Goal: Information Seeking & Learning: Check status

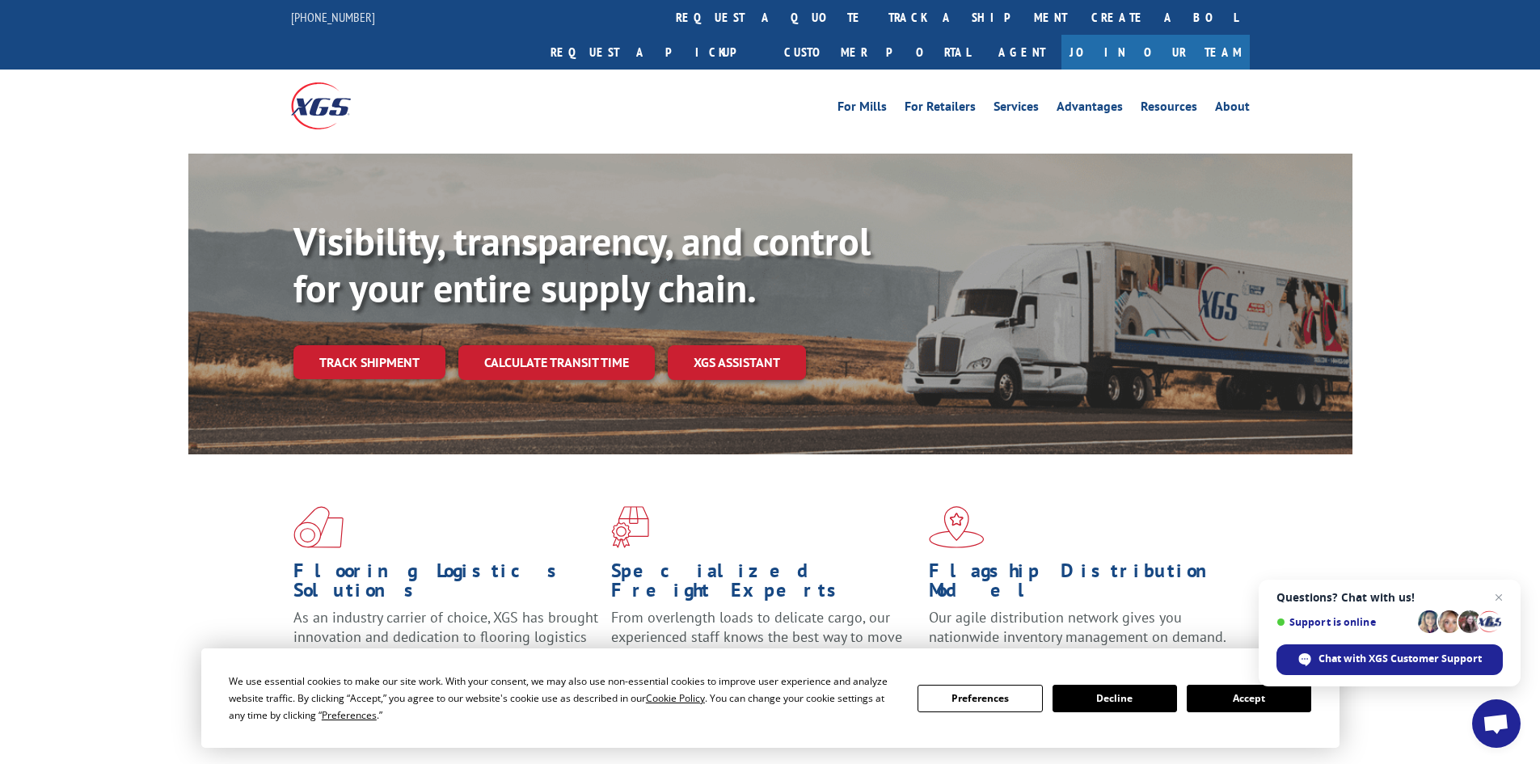
drag, startPoint x: 361, startPoint y: 332, endPoint x: 398, endPoint y: 336, distance: 37.4
click at [361, 345] on link "Track shipment" at bounding box center [370, 362] width 152 height 34
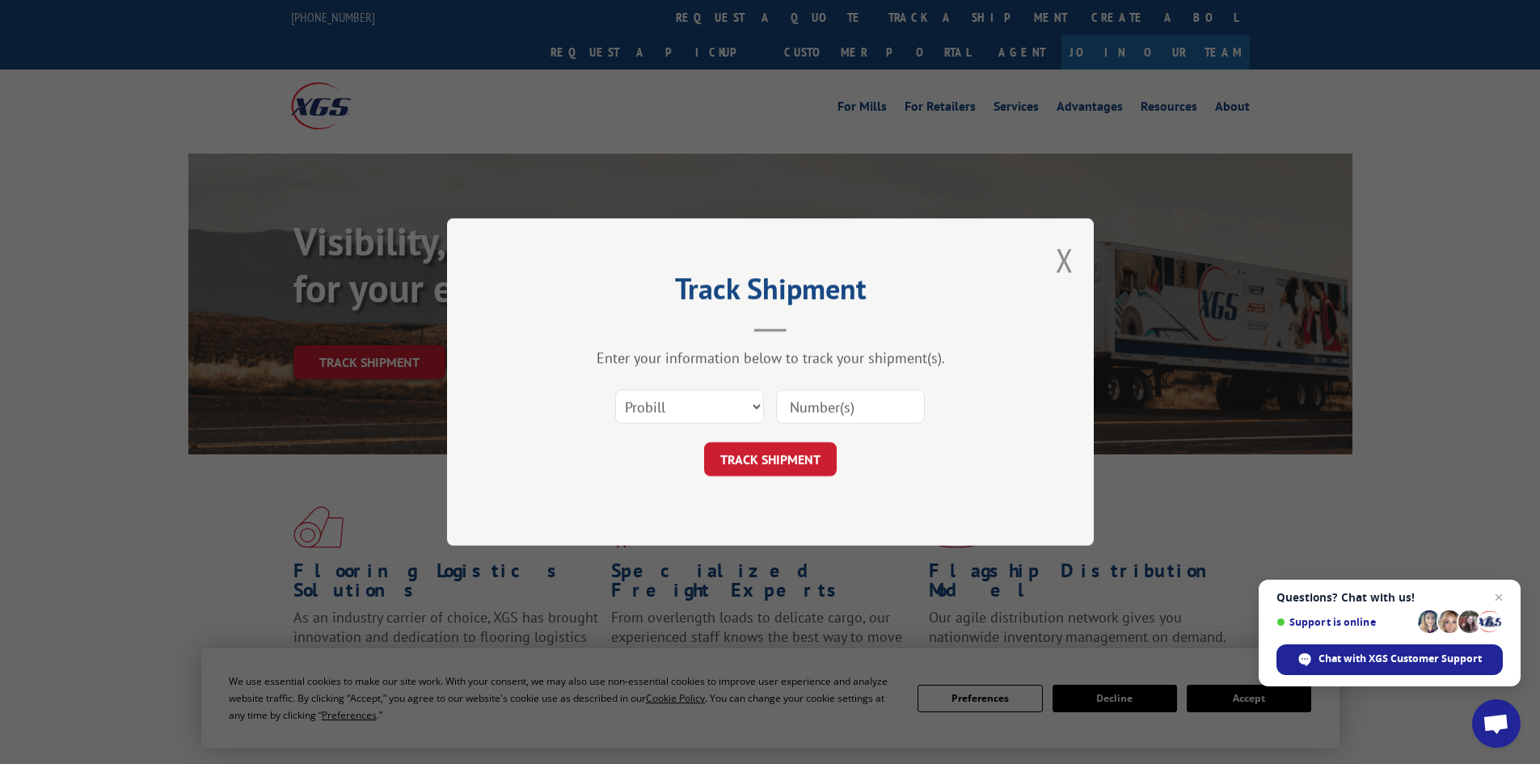
click at [830, 401] on input at bounding box center [850, 407] width 149 height 34
type input "2876749"
click at [737, 406] on select "Select category... Probill BOL PO" at bounding box center [689, 407] width 149 height 34
select select "bol"
click at [615, 390] on select "Select category... Probill BOL PO" at bounding box center [689, 407] width 149 height 34
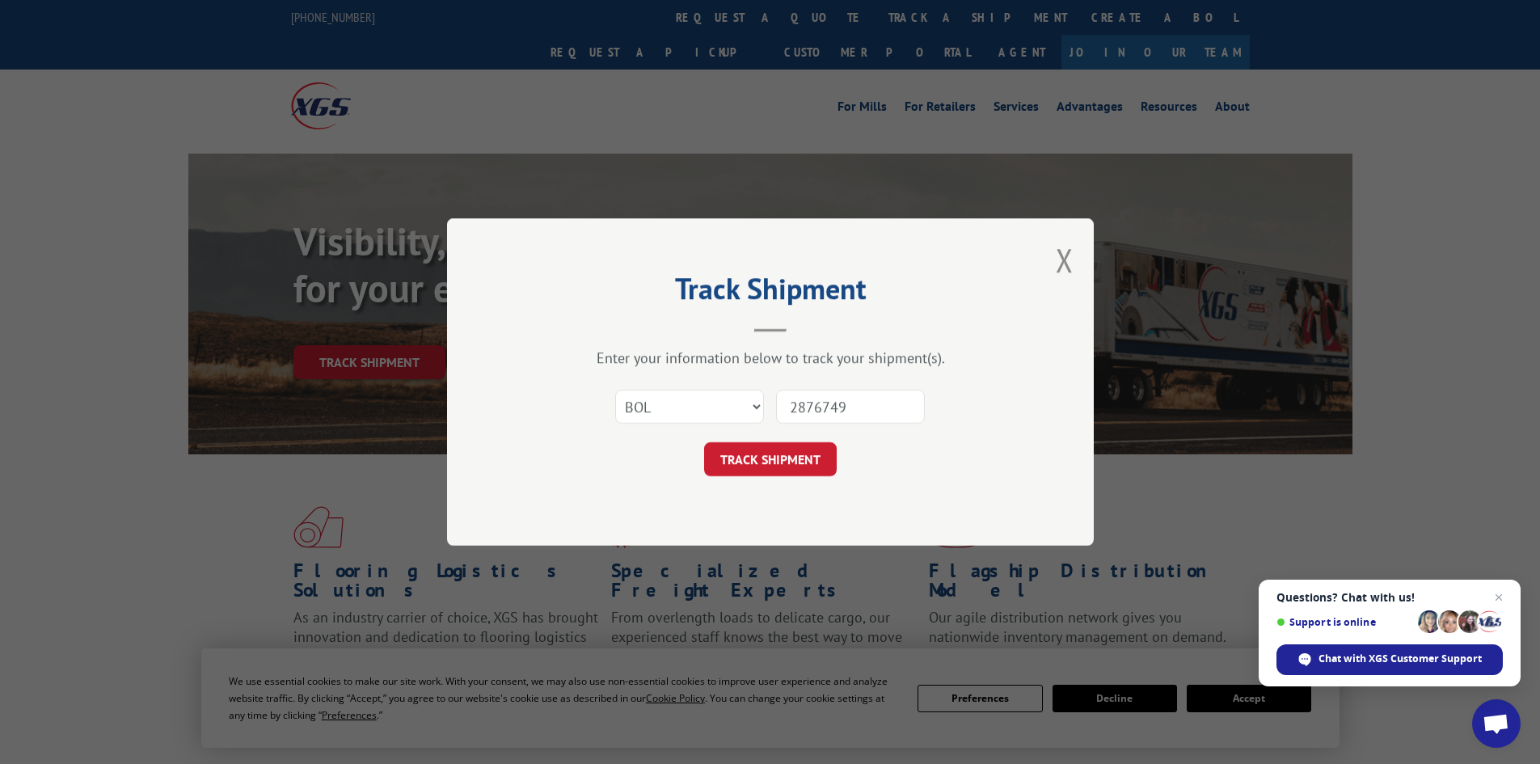
click at [740, 463] on button "TRACK SHIPMENT" at bounding box center [770, 459] width 133 height 34
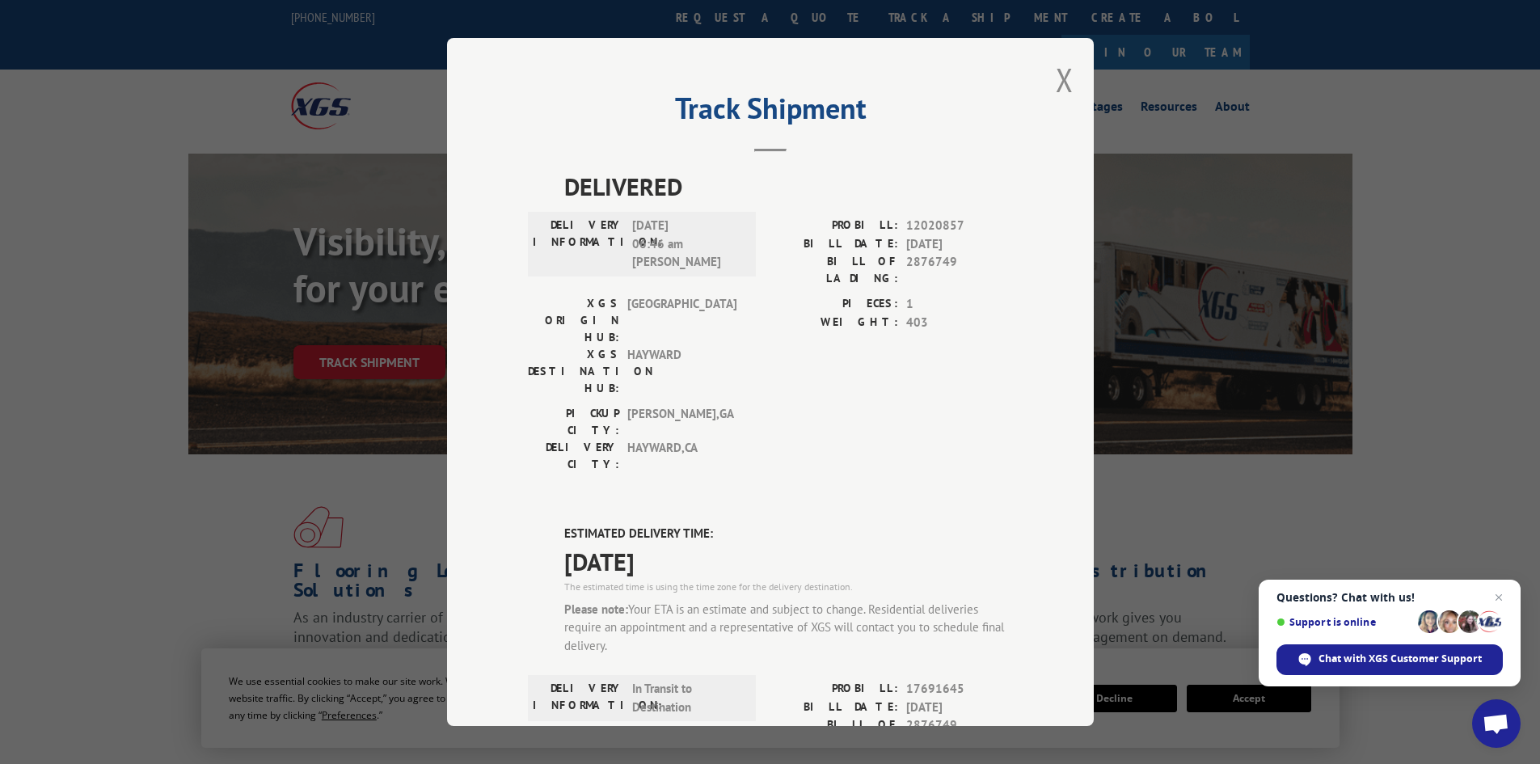
drag, startPoint x: 1074, startPoint y: 70, endPoint x: 1068, endPoint y: 89, distance: 19.4
click at [1072, 71] on div "Track Shipment DELIVERED DELIVERY INFORMATION: [DATE] 06:46 am [PERSON_NAME] PR…" at bounding box center [770, 382] width 647 height 688
click at [1060, 89] on button "Close modal" at bounding box center [1065, 79] width 18 height 43
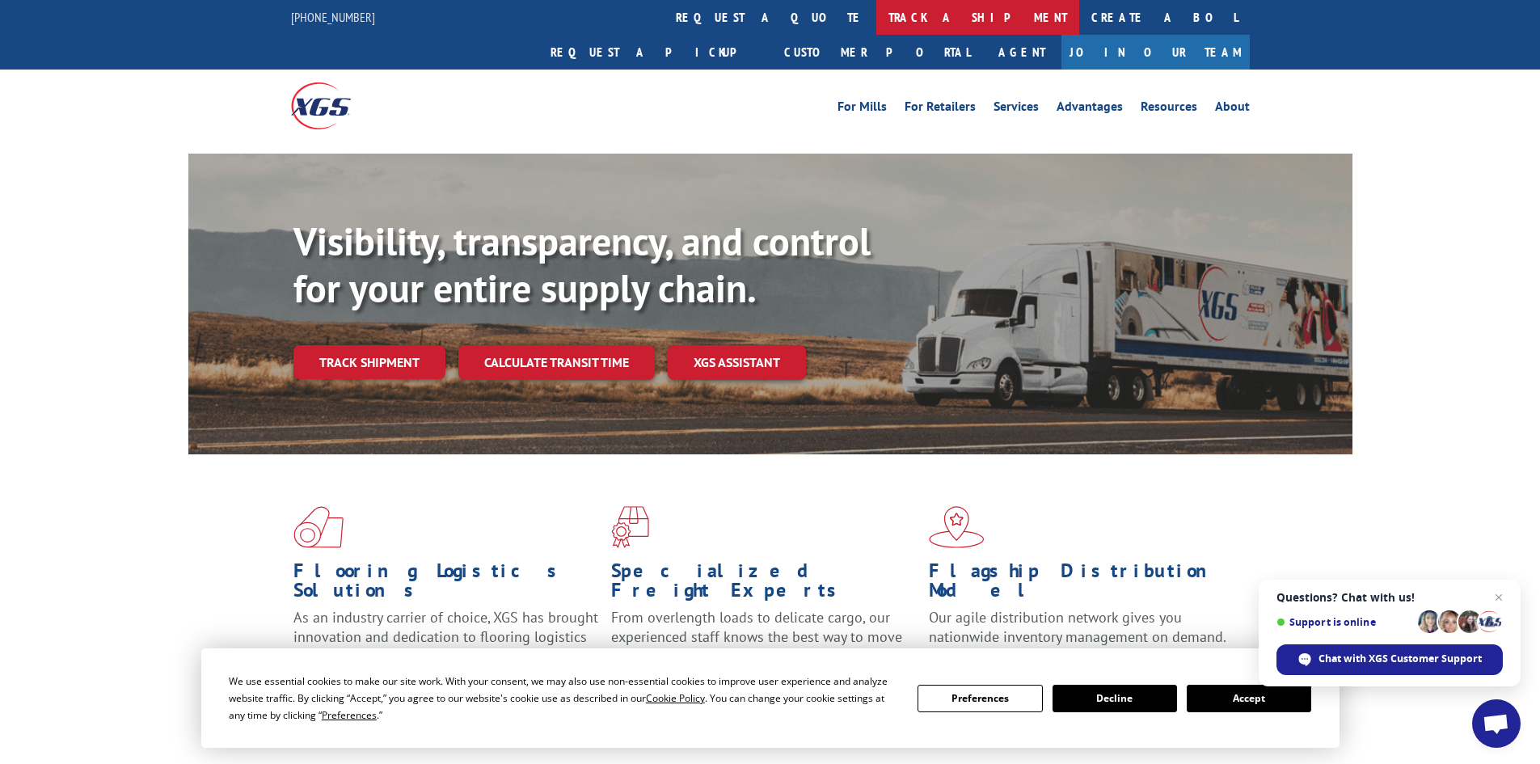
click at [877, 21] on link "track a shipment" at bounding box center [978, 17] width 203 height 35
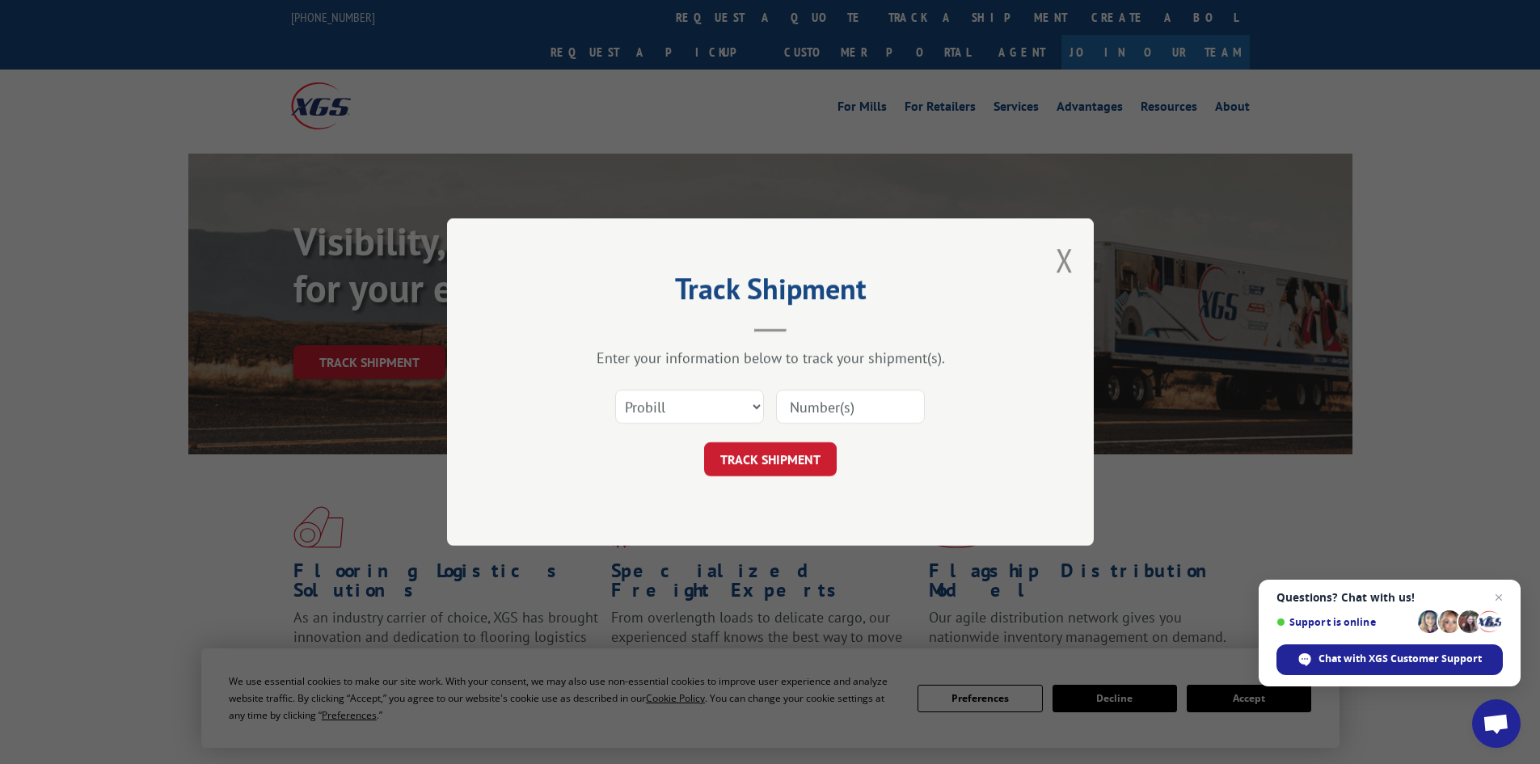
click at [837, 397] on input at bounding box center [850, 407] width 149 height 34
type input "2876924"
drag, startPoint x: 702, startPoint y: 405, endPoint x: 699, endPoint y: 423, distance: 18.0
click at [699, 405] on select "Select category... Probill BOL PO" at bounding box center [689, 407] width 149 height 34
select select "bol"
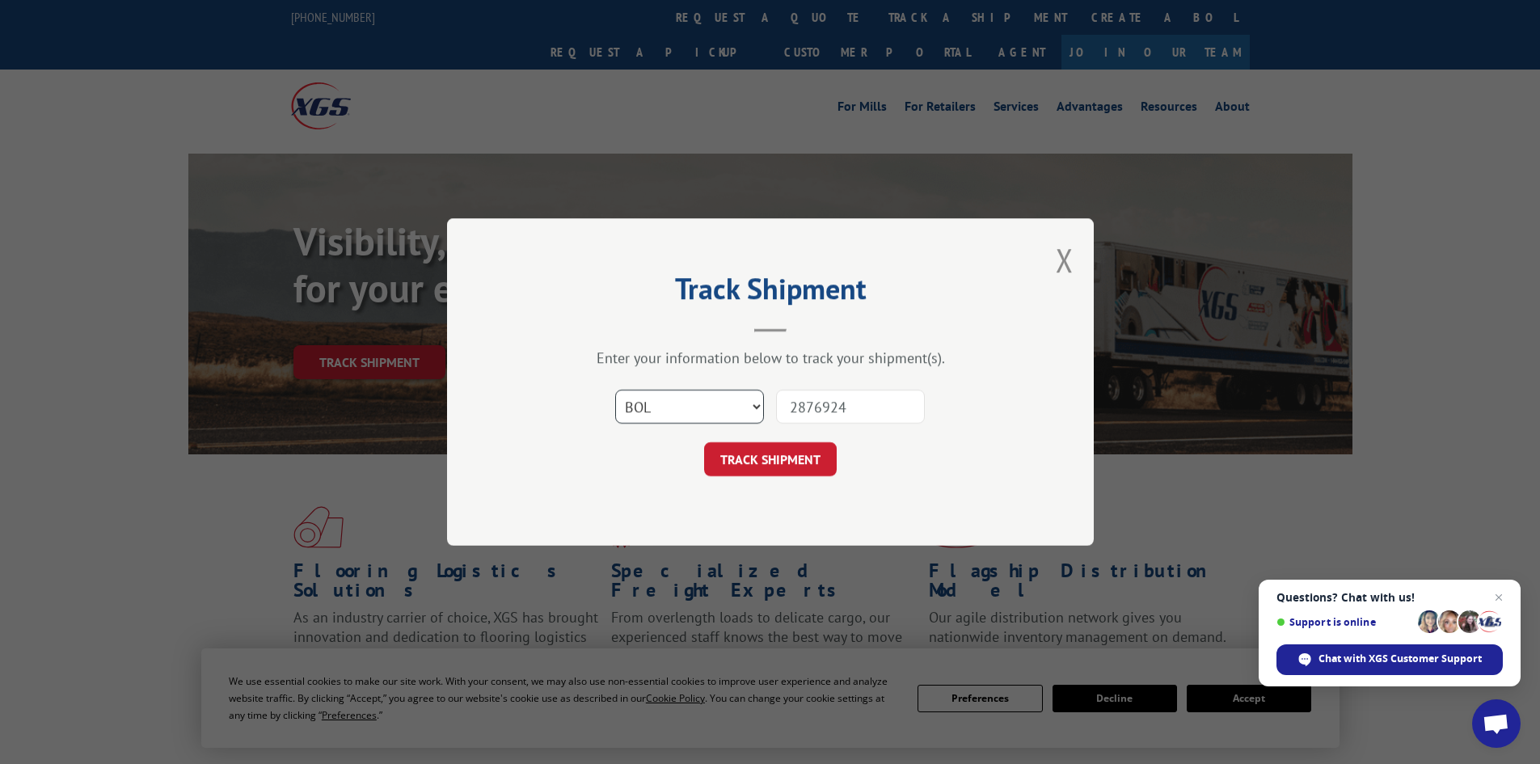
click at [615, 390] on select "Select category... Probill BOL PO" at bounding box center [689, 407] width 149 height 34
click at [738, 463] on button "TRACK SHIPMENT" at bounding box center [770, 459] width 133 height 34
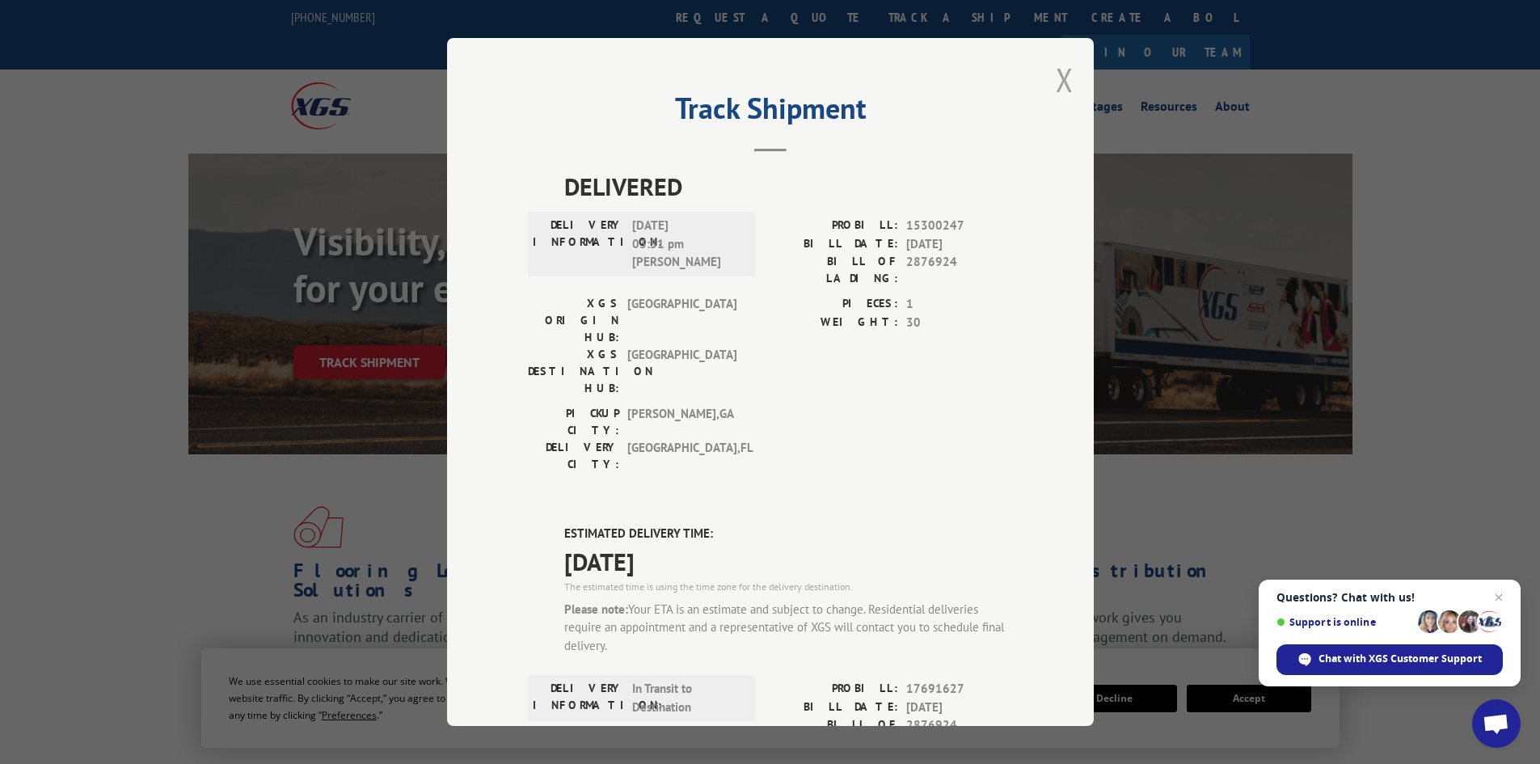
click at [1056, 81] on button "Close modal" at bounding box center [1065, 79] width 18 height 43
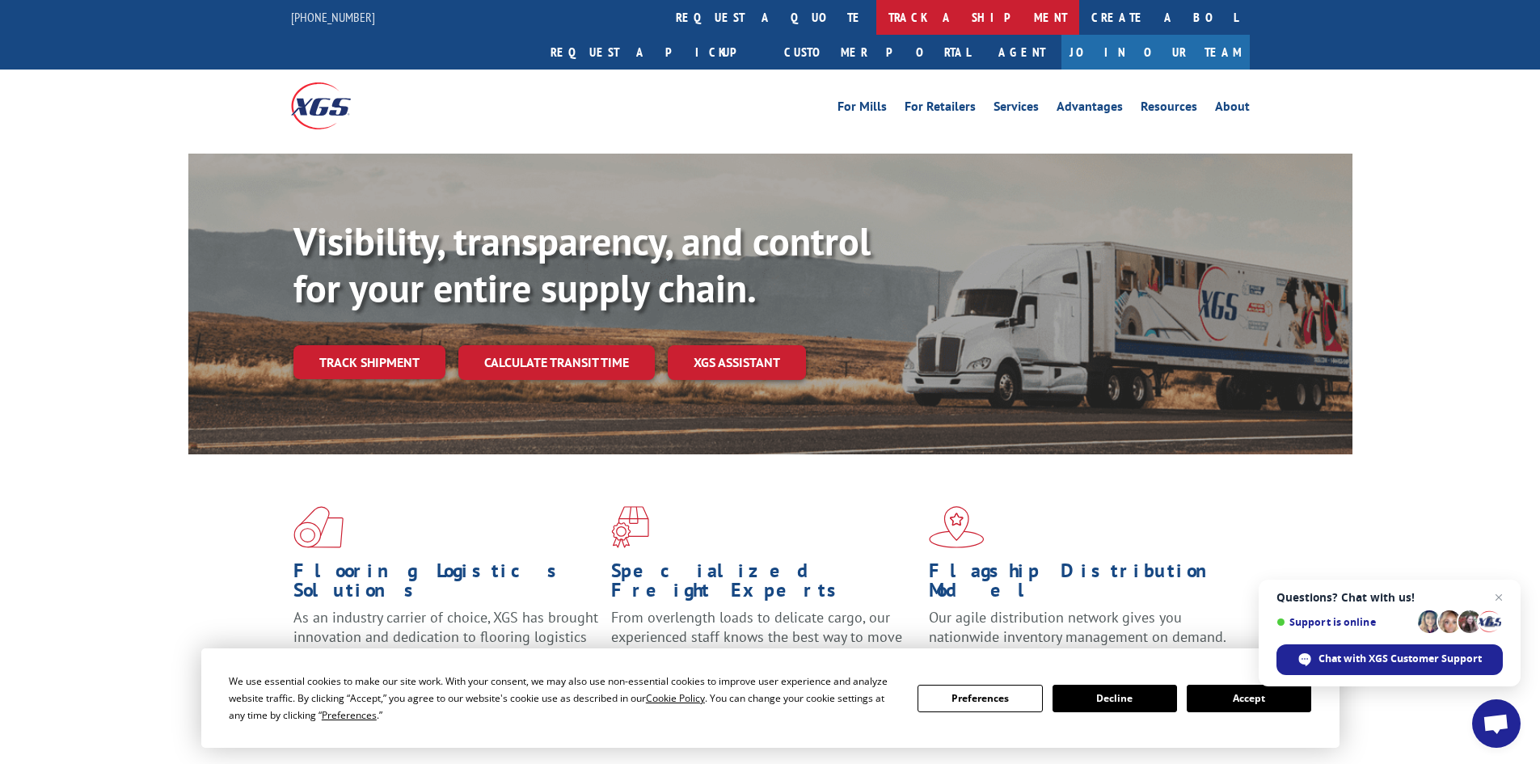
click at [877, 13] on link "track a shipment" at bounding box center [978, 17] width 203 height 35
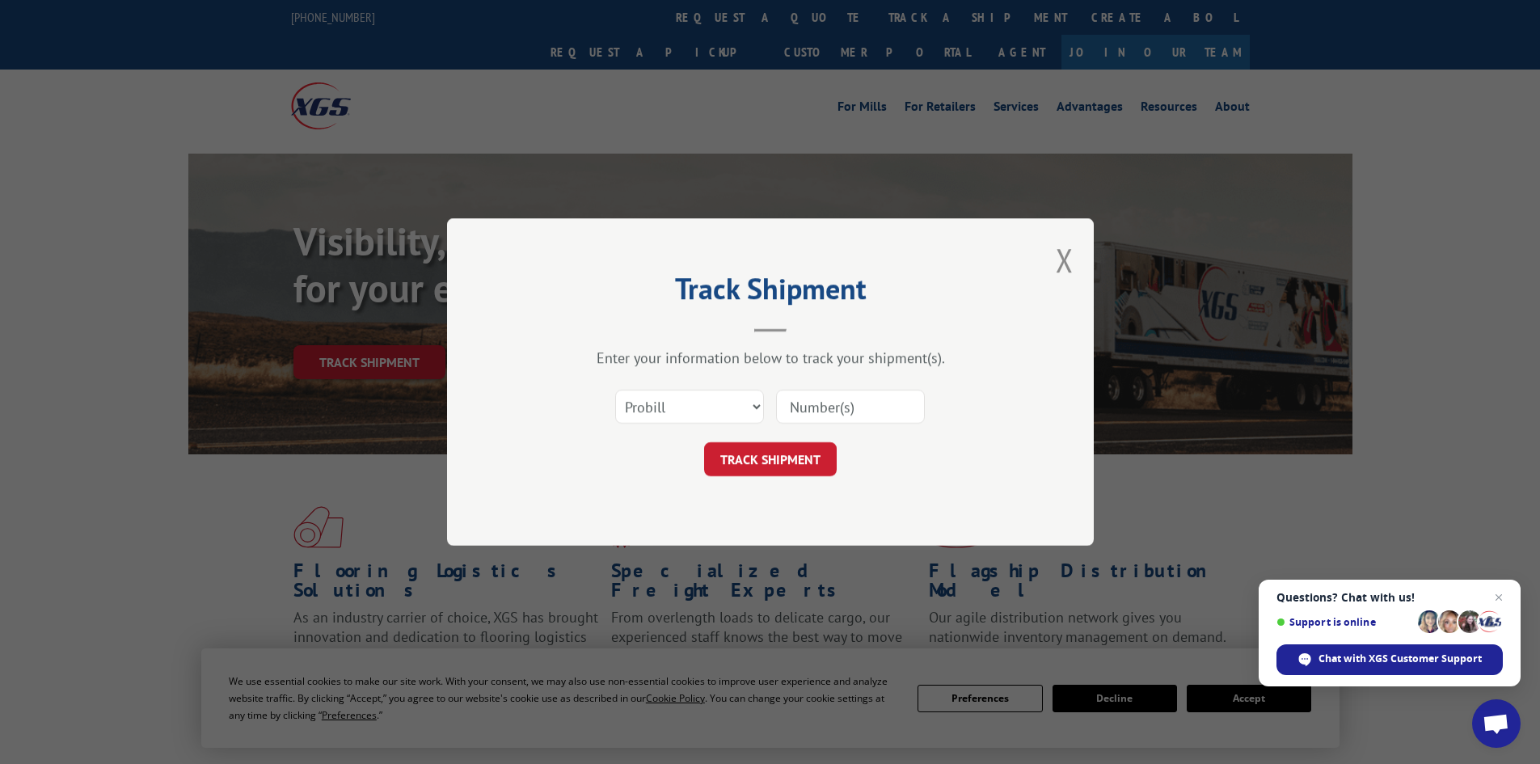
paste input "2876796"
type input "2876796"
drag, startPoint x: 693, startPoint y: 417, endPoint x: 676, endPoint y: 420, distance: 17.2
click at [687, 417] on select "Select category... Probill BOL PO" at bounding box center [689, 407] width 149 height 34
select select "bol"
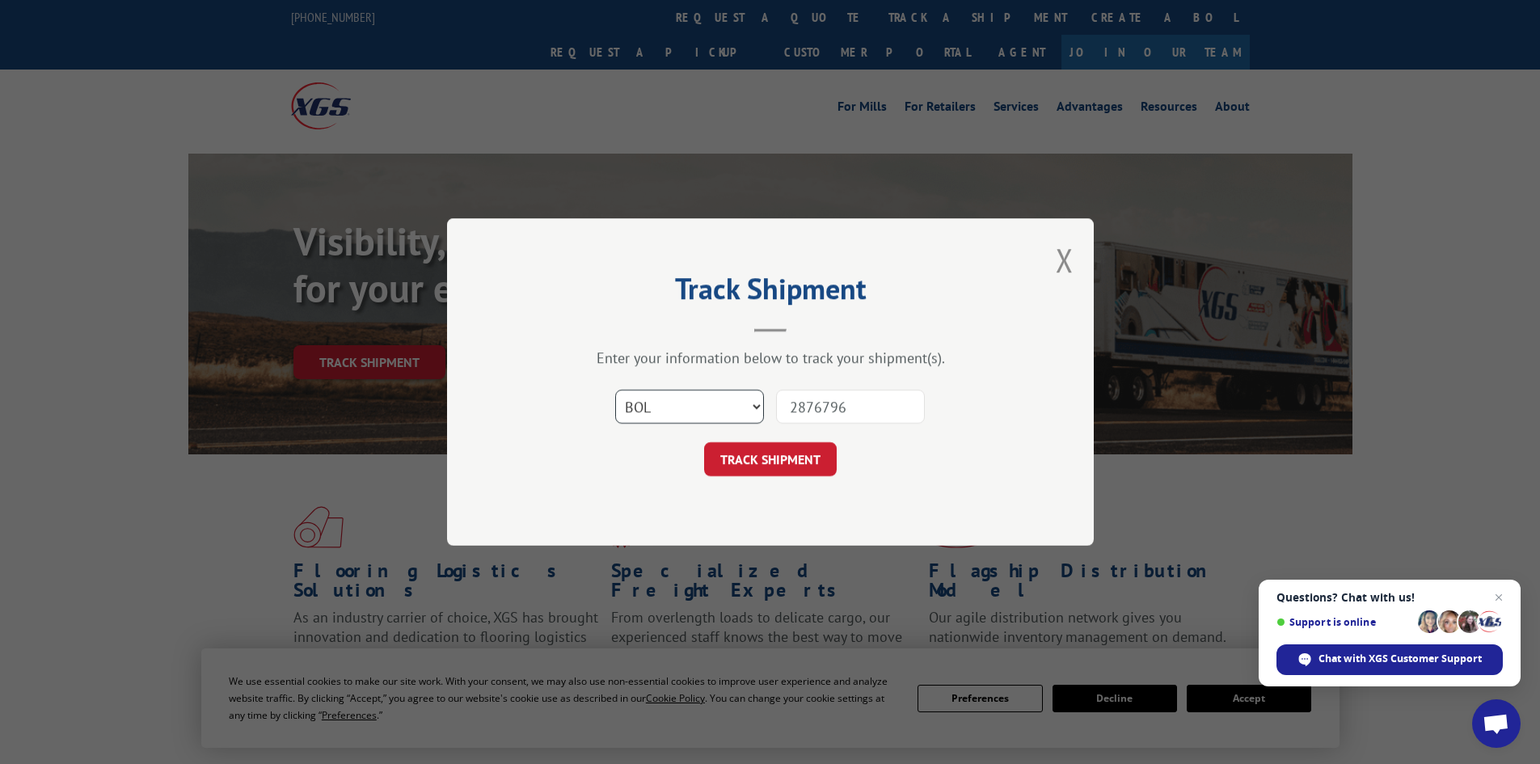
click at [615, 390] on select "Select category... Probill BOL PO" at bounding box center [689, 407] width 149 height 34
drag, startPoint x: 741, startPoint y: 463, endPoint x: 825, endPoint y: 466, distance: 84.2
click at [745, 463] on button "TRACK SHIPMENT" at bounding box center [770, 459] width 133 height 34
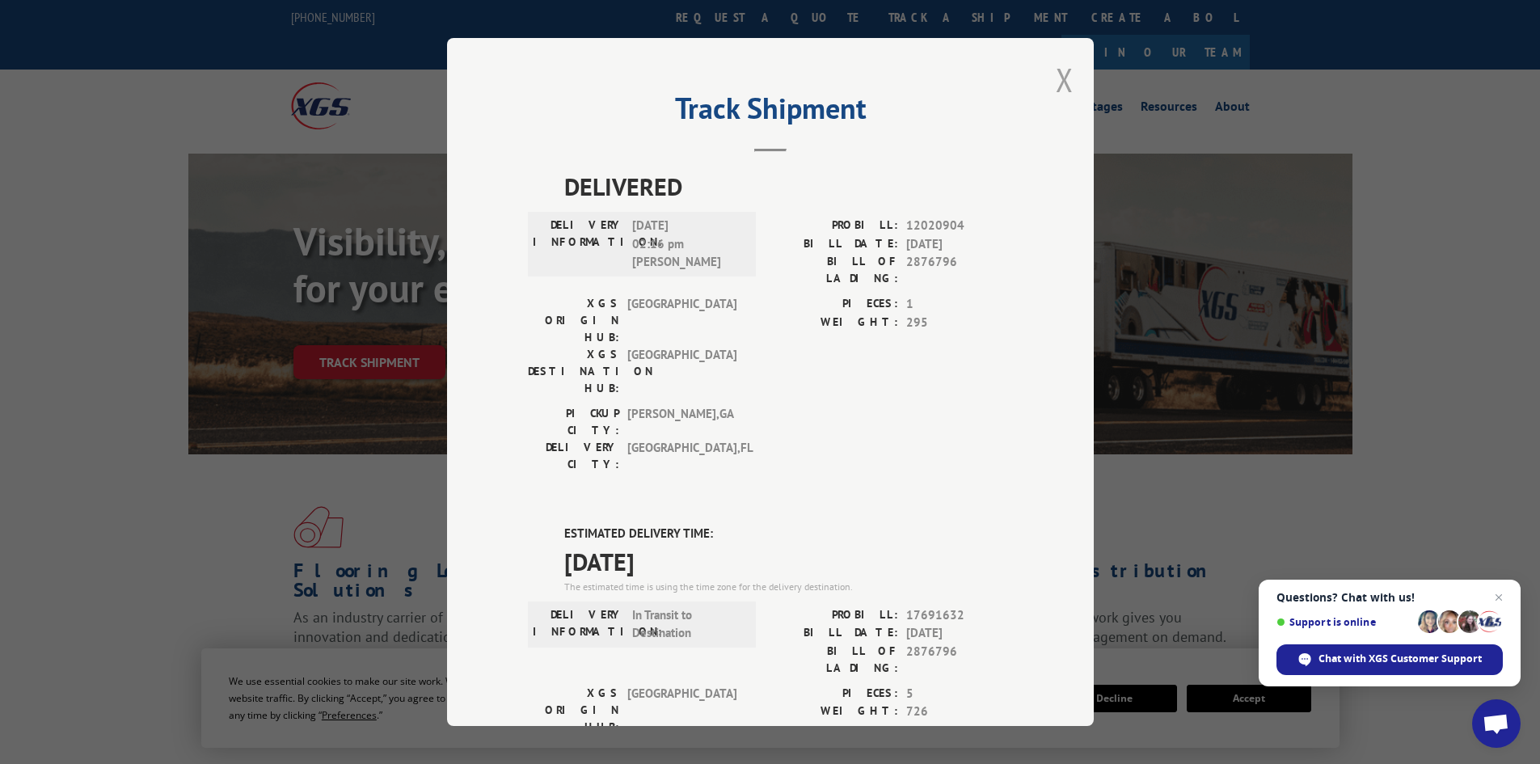
click at [1061, 91] on button "Close modal" at bounding box center [1065, 79] width 18 height 43
